Goal: Check status: Check status

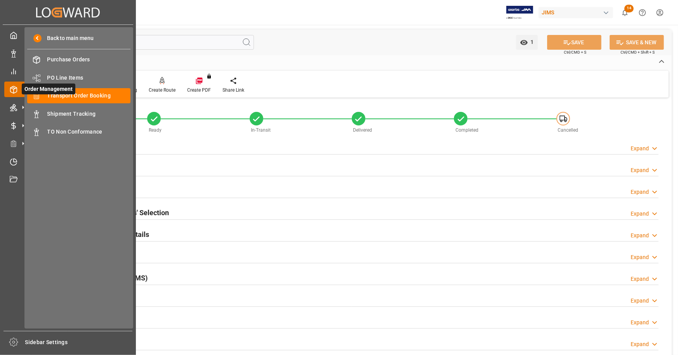
scroll to position [388, 0]
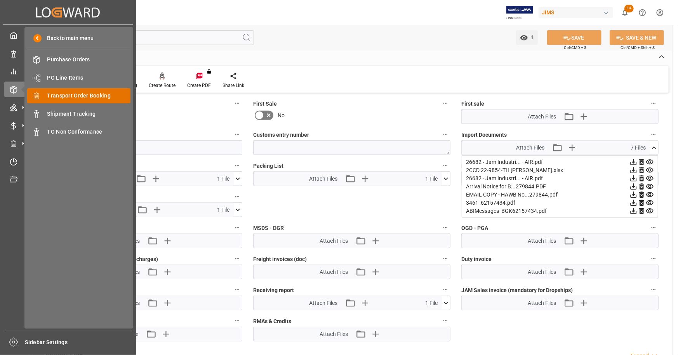
click at [80, 98] on span "Transport Order Booking" at bounding box center [89, 96] width 84 height 8
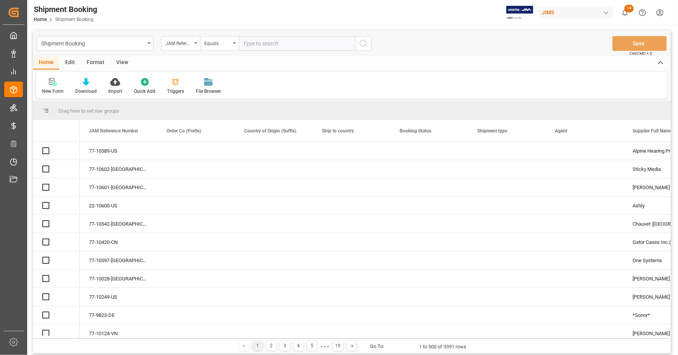
click at [270, 43] on input "text" at bounding box center [297, 43] width 117 height 15
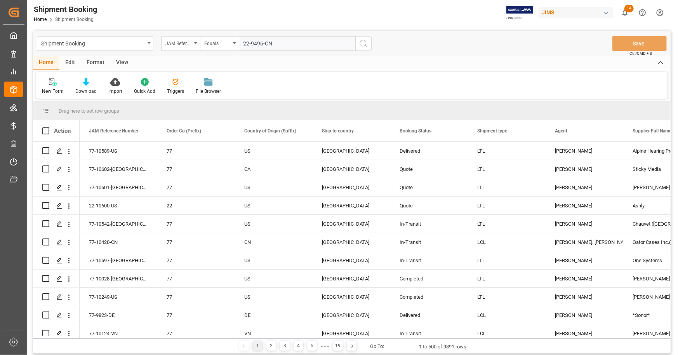
type input "22-9496-CN"
click at [360, 41] on icon "search button" at bounding box center [363, 43] width 9 height 9
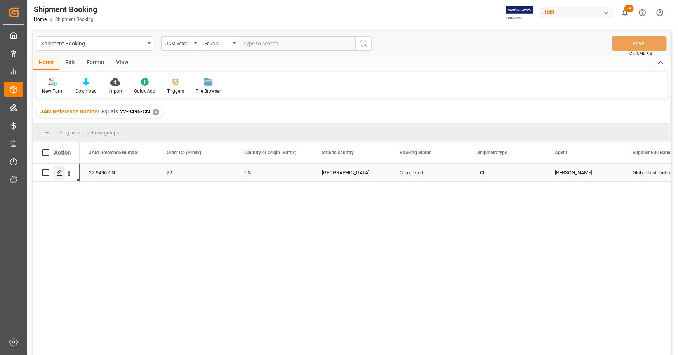
click at [56, 174] on icon "Press SPACE to select this row." at bounding box center [59, 173] width 6 height 6
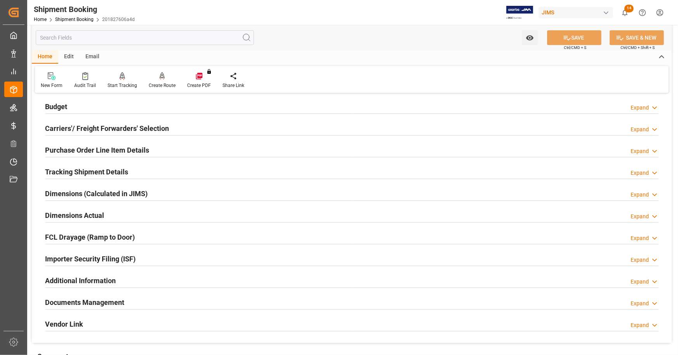
scroll to position [194, 0]
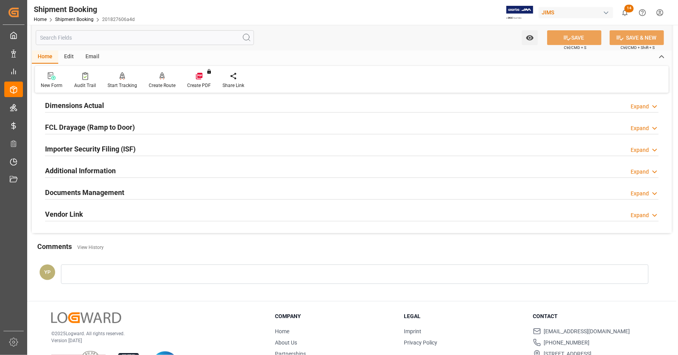
click at [117, 195] on h2 "Documents Management" at bounding box center [84, 192] width 79 height 10
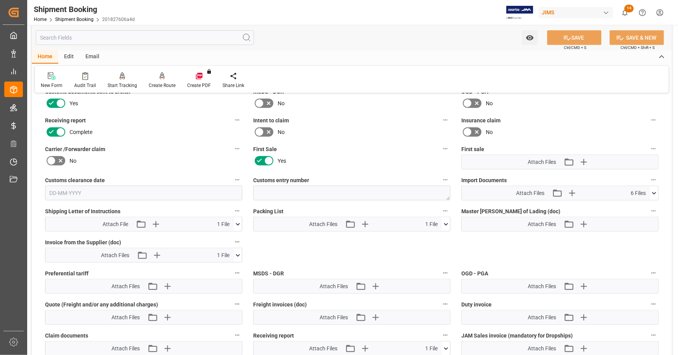
scroll to position [388, 0]
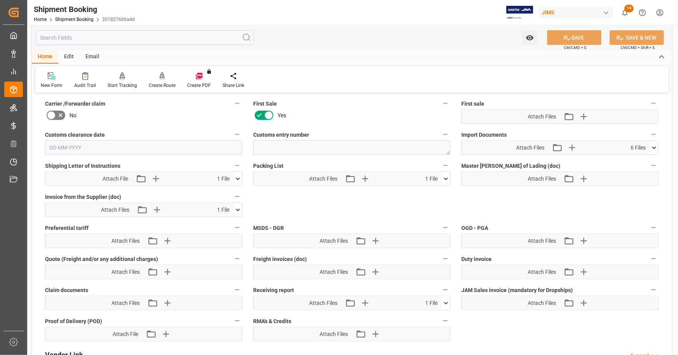
click at [656, 145] on icon at bounding box center [654, 148] width 8 height 8
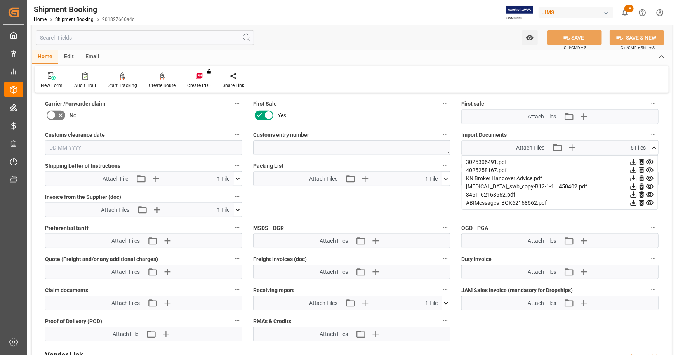
click at [633, 185] on icon at bounding box center [634, 187] width 6 height 6
click at [655, 145] on icon at bounding box center [654, 148] width 8 height 8
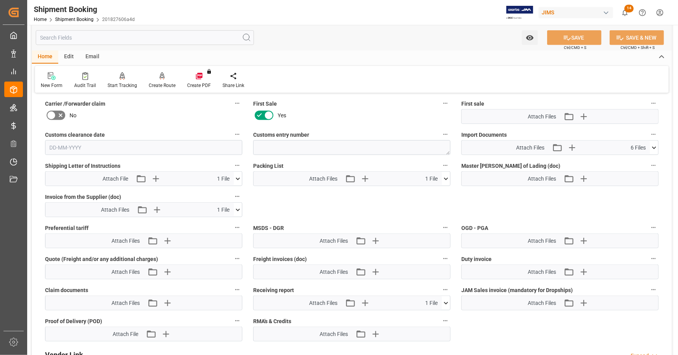
click at [239, 207] on icon at bounding box center [238, 210] width 8 height 8
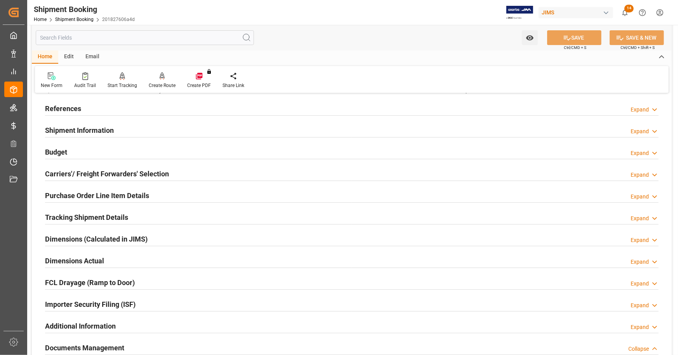
click at [118, 108] on div "References Expand" at bounding box center [352, 108] width 614 height 15
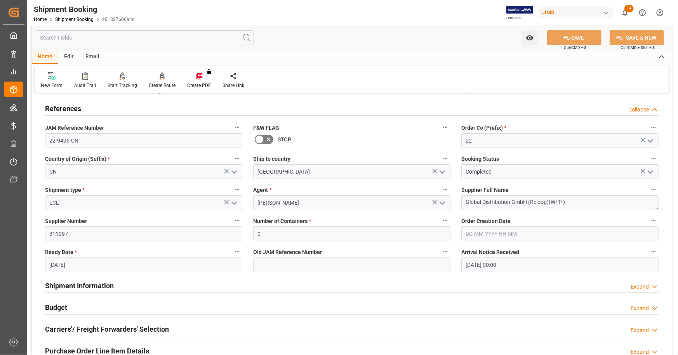
click at [118, 108] on div "References Collapse" at bounding box center [352, 108] width 614 height 15
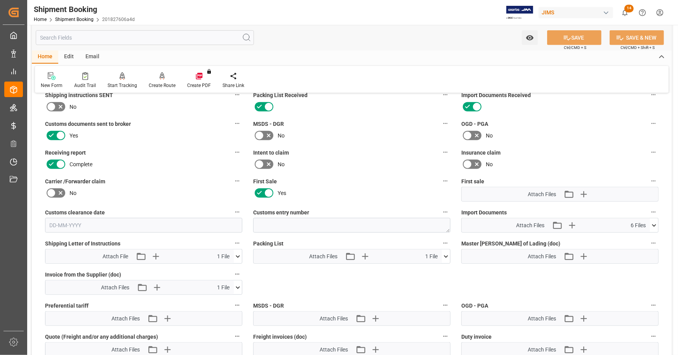
scroll to position [388, 0]
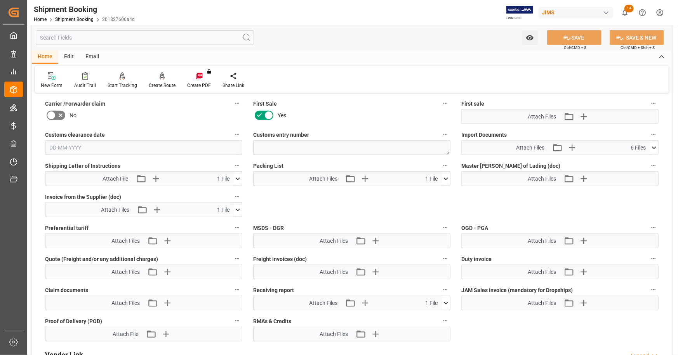
click at [652, 146] on icon at bounding box center [654, 148] width 8 height 8
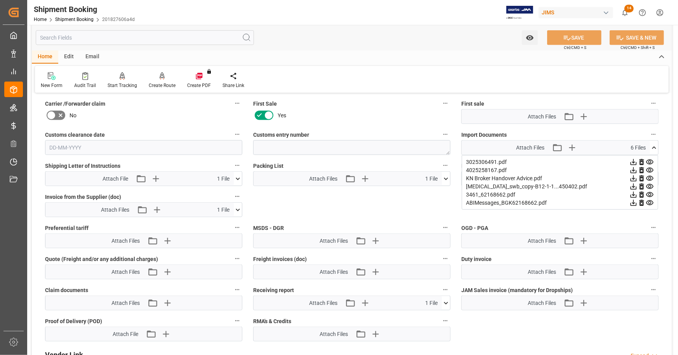
click at [653, 146] on icon at bounding box center [654, 148] width 8 height 8
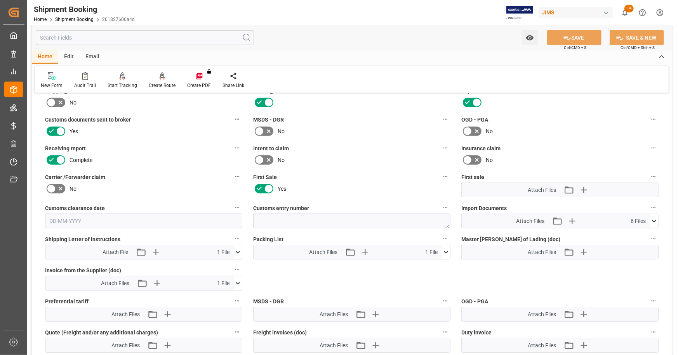
scroll to position [311, 0]
